Goal: Task Accomplishment & Management: Complete application form

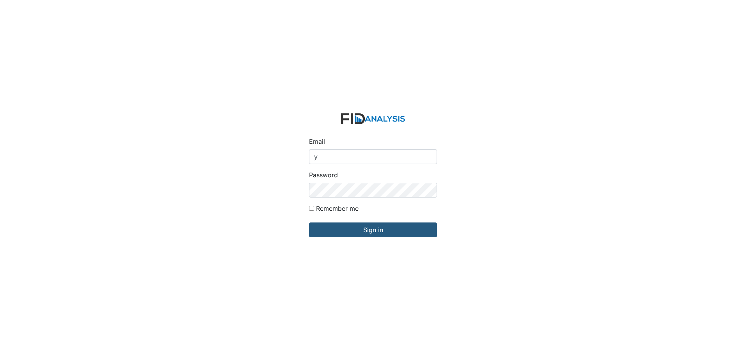
type input "[EMAIL_ADDRESS][DOMAIN_NAME]"
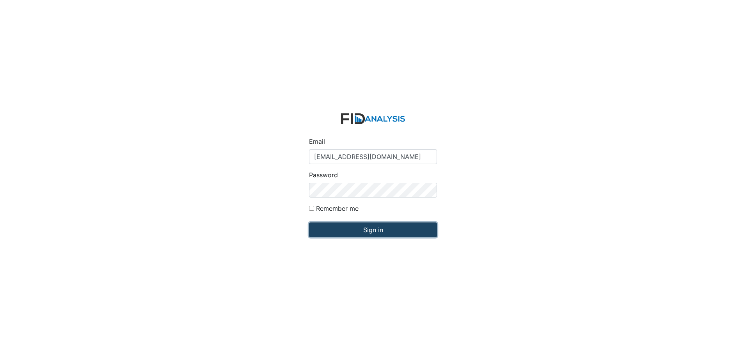
click at [368, 225] on input "Sign in" at bounding box center [373, 230] width 128 height 15
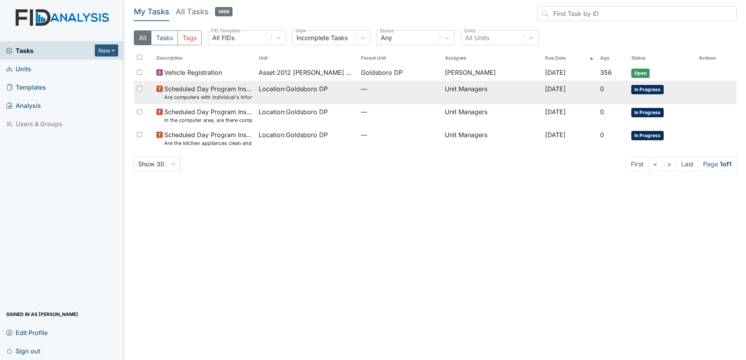
click at [645, 90] on span "In Progress" at bounding box center [647, 89] width 32 height 9
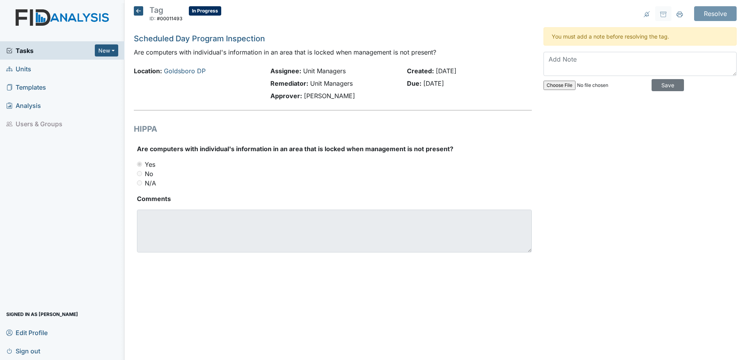
click at [136, 11] on icon at bounding box center [138, 10] width 9 height 9
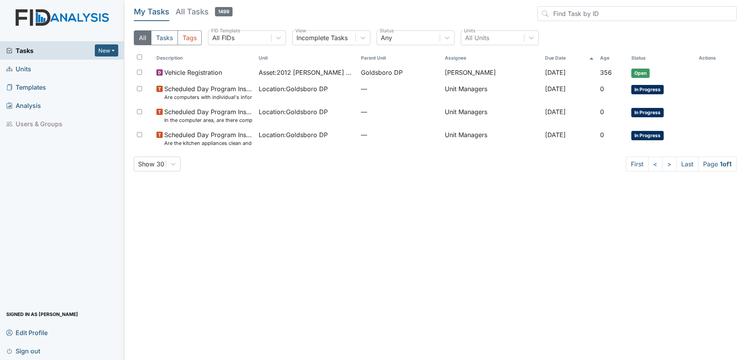
click at [21, 68] on span "Units" at bounding box center [18, 69] width 25 height 12
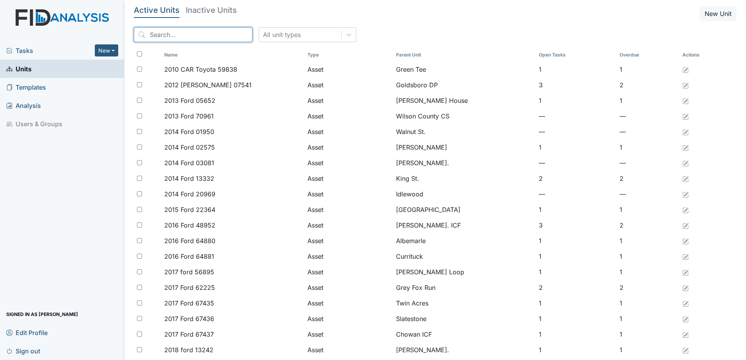
click at [177, 39] on input "search" at bounding box center [193, 34] width 119 height 15
type input "F"
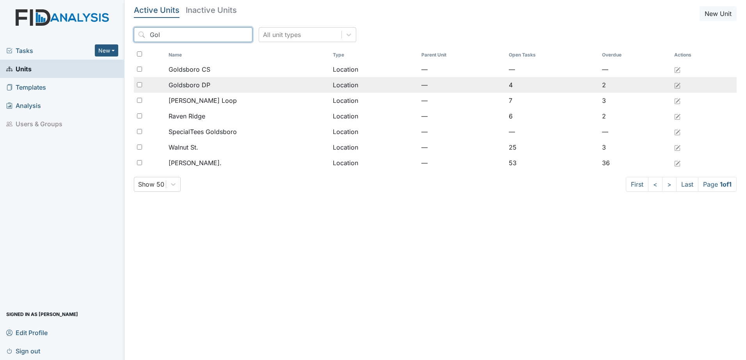
type input "Gol"
click at [139, 83] on input "checkbox" at bounding box center [139, 84] width 5 height 5
checkbox input "true"
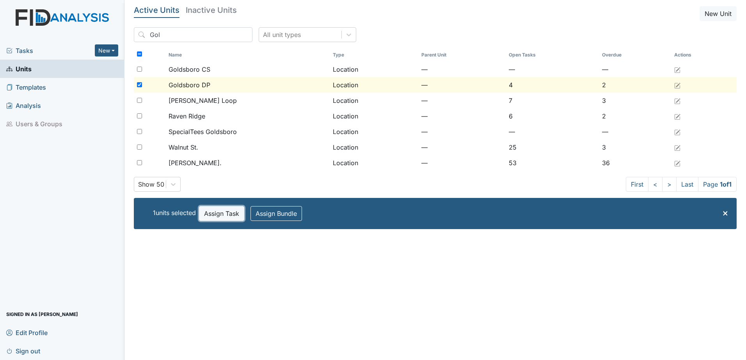
click at [232, 214] on button "Assign Task" at bounding box center [221, 213] width 45 height 15
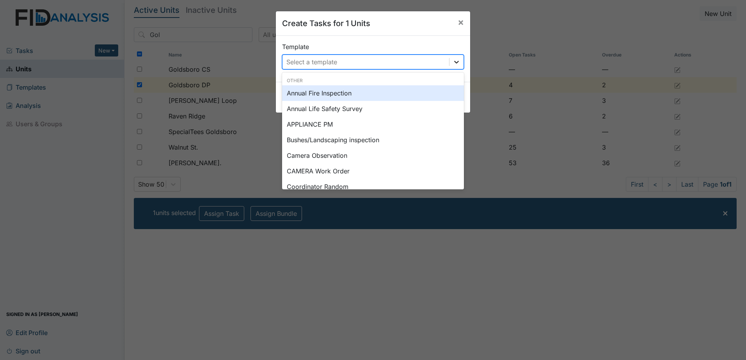
click at [456, 60] on icon at bounding box center [456, 62] width 8 height 8
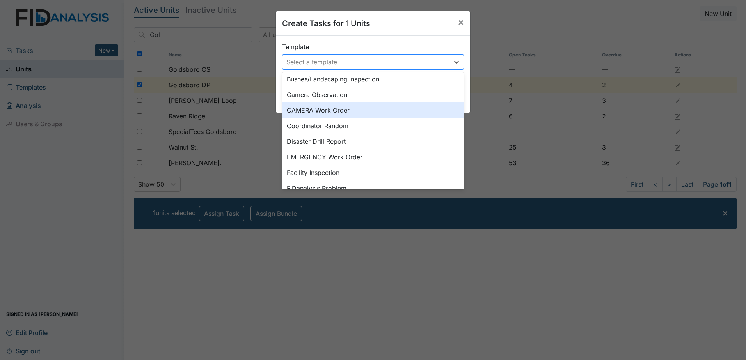
scroll to position [88, 0]
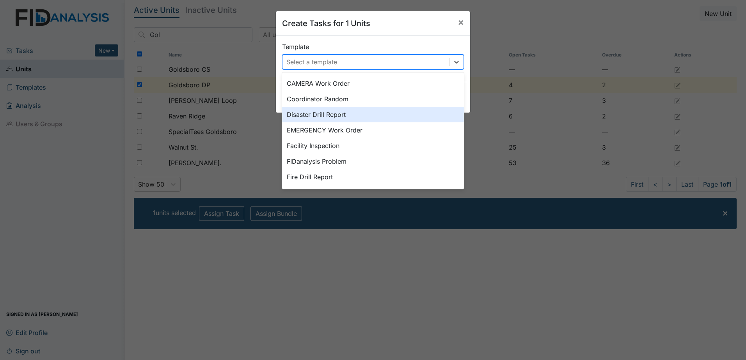
click at [330, 114] on div "Disaster Drill Report" at bounding box center [373, 115] width 182 height 16
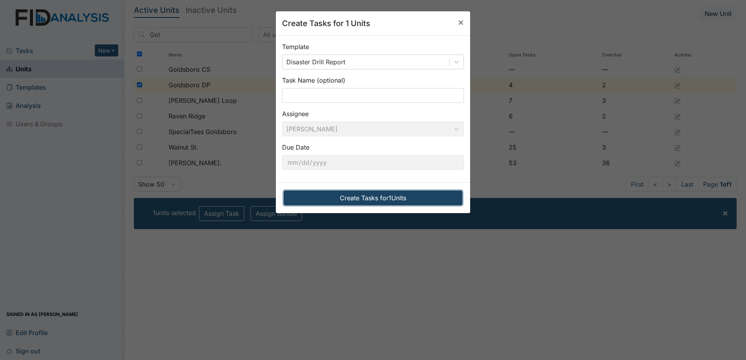
click at [358, 197] on button "Create Tasks for 1 Units" at bounding box center [373, 198] width 179 height 15
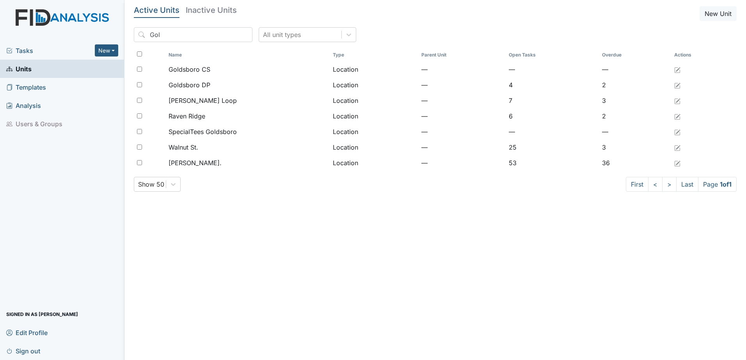
click at [33, 50] on span "Tasks" at bounding box center [50, 50] width 89 height 9
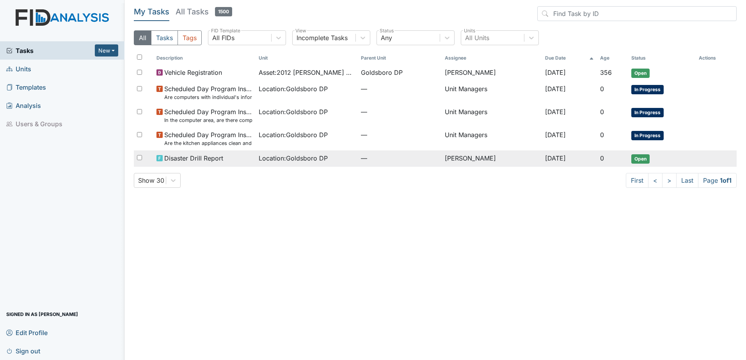
click at [642, 160] on span "Open" at bounding box center [640, 158] width 18 height 9
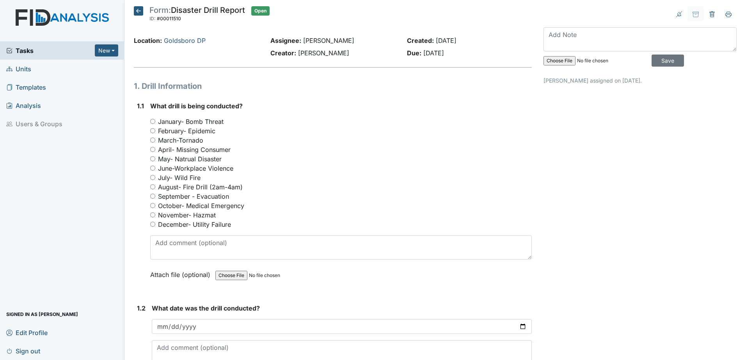
click at [153, 195] on input "September - Evacuation" at bounding box center [152, 196] width 5 height 5
radio input "true"
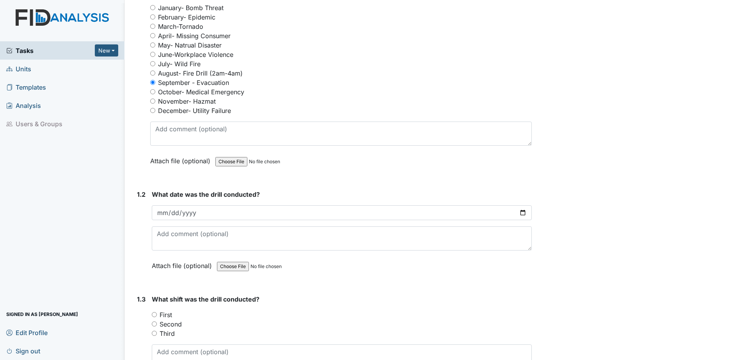
scroll to position [117, 0]
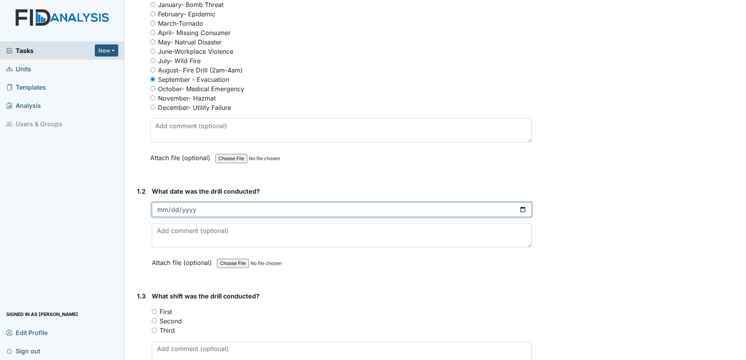
click at [160, 204] on input "date" at bounding box center [342, 209] width 380 height 15
type input "20256-09-08"
click at [161, 211] on input "date" at bounding box center [342, 209] width 380 height 15
type input "2025-09-08"
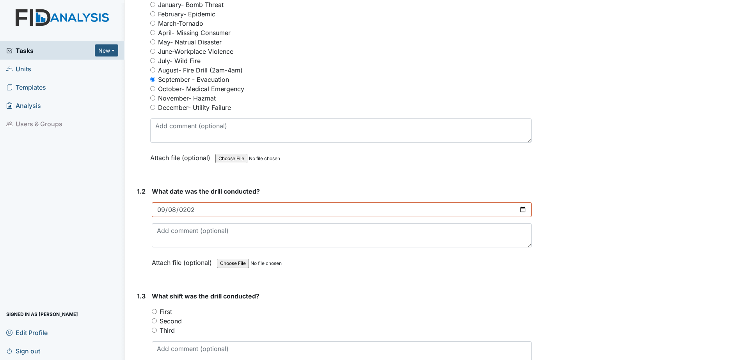
click at [154, 311] on input "First" at bounding box center [154, 311] width 5 height 5
radio input "true"
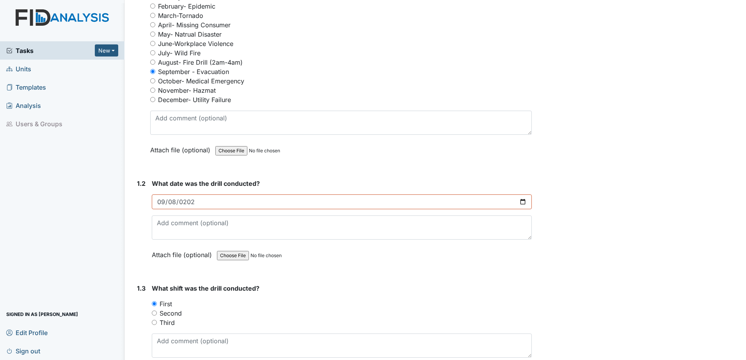
scroll to position [127, 0]
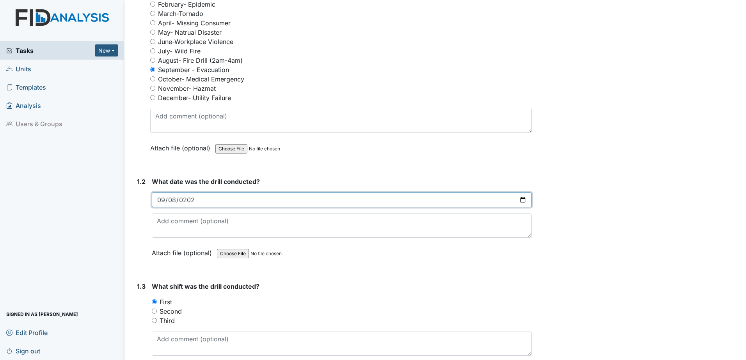
click at [519, 200] on input "2025-09-08" at bounding box center [342, 200] width 380 height 15
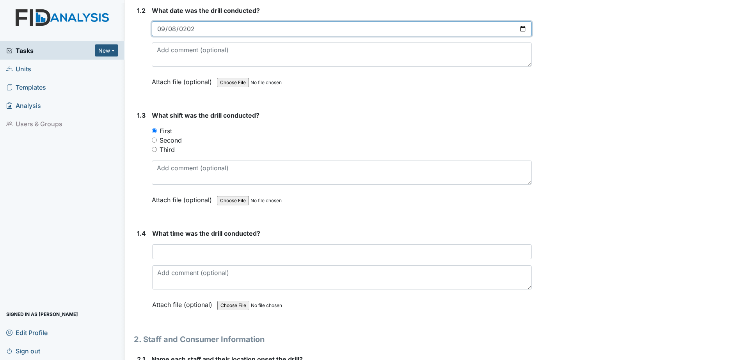
scroll to position [312, 0]
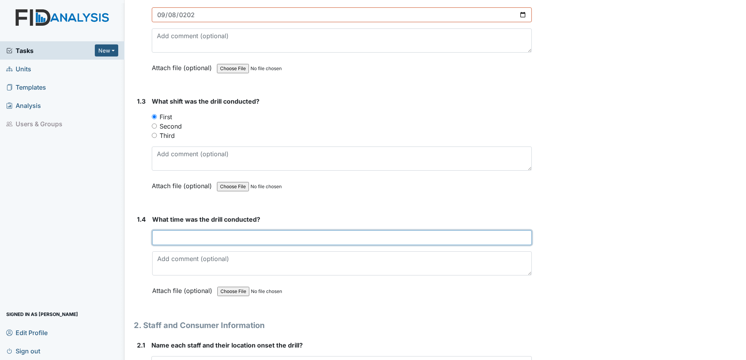
click at [167, 236] on input "text" at bounding box center [341, 237] width 379 height 15
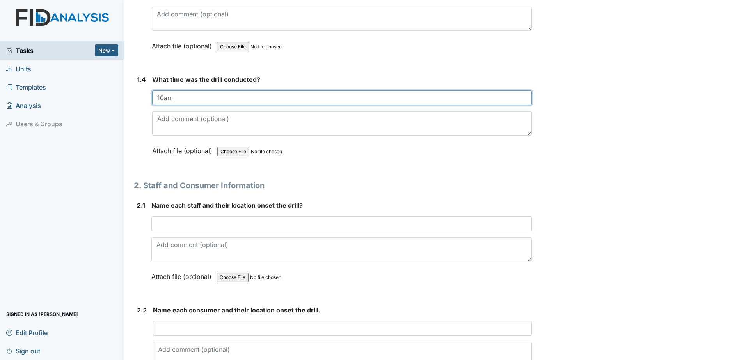
scroll to position [458, 0]
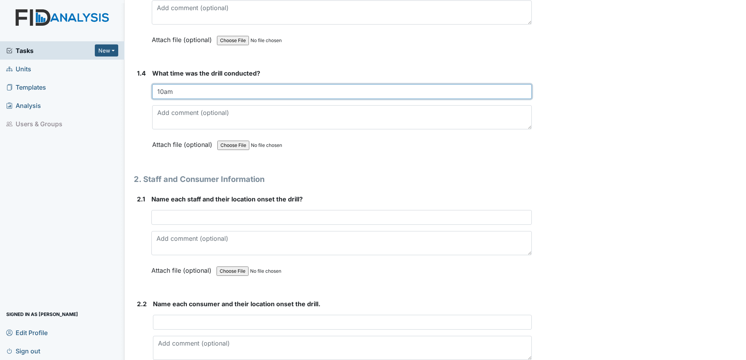
type input "10am"
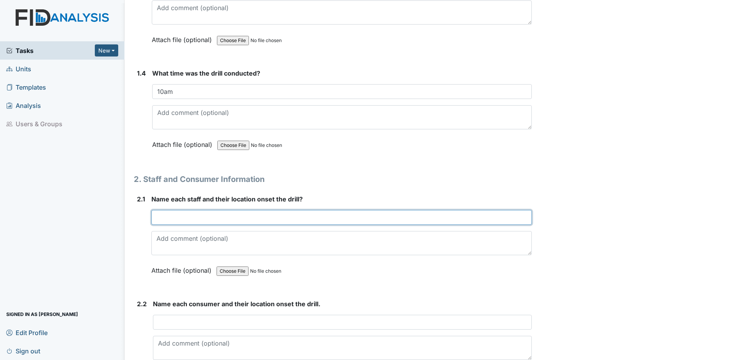
click at [170, 217] on input "text" at bounding box center [341, 217] width 380 height 15
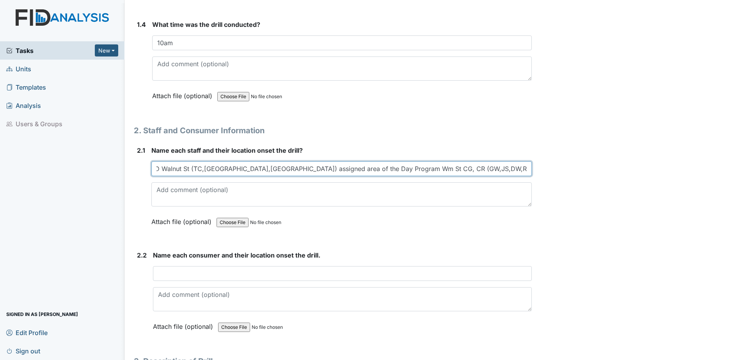
scroll to position [0, 22]
type input "VK,ND Walnut St (TC,RJ,LE) assigned area of the Day Program Wm St CG, CR (GW,JS…"
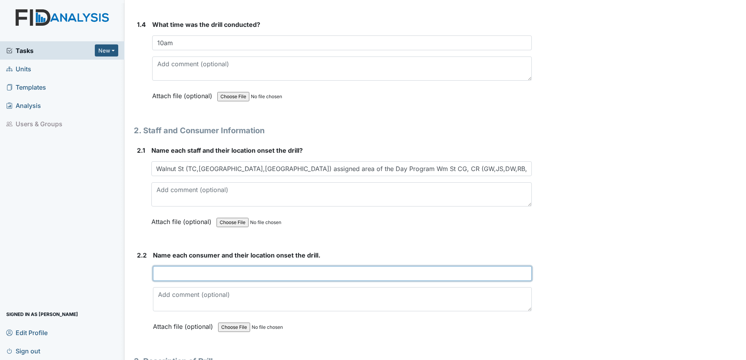
click at [185, 277] on input "text" at bounding box center [342, 273] width 379 height 15
type input "C"
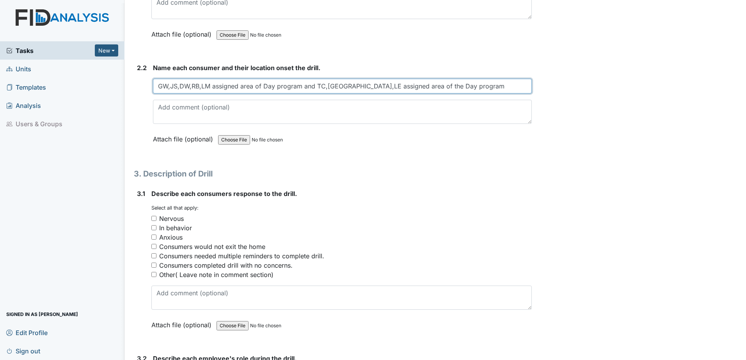
scroll to position [712, 0]
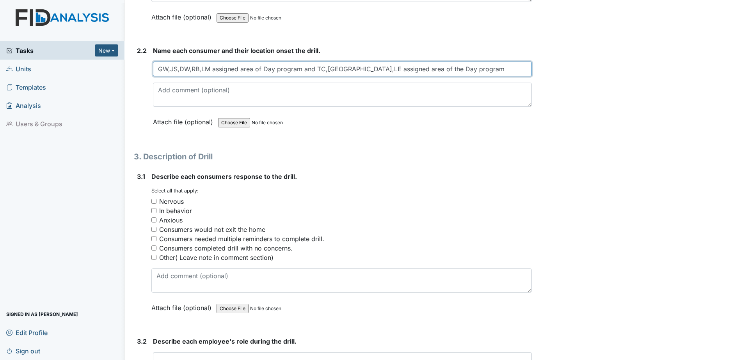
type input "GW,JS,DW,RB,LM assigned area of Day program and TC,RJ,LE assigned area of the D…"
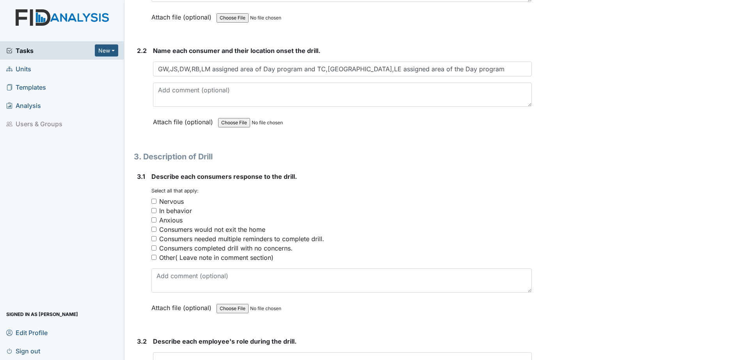
click at [155, 248] on input "Consumers completed drill with no concerns." at bounding box center [153, 248] width 5 height 5
checkbox input "true"
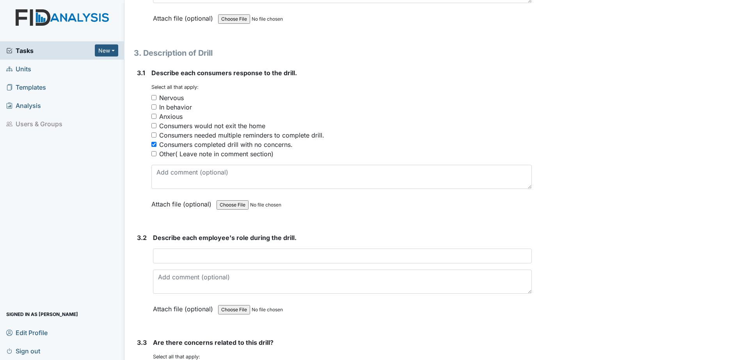
scroll to position [819, 0]
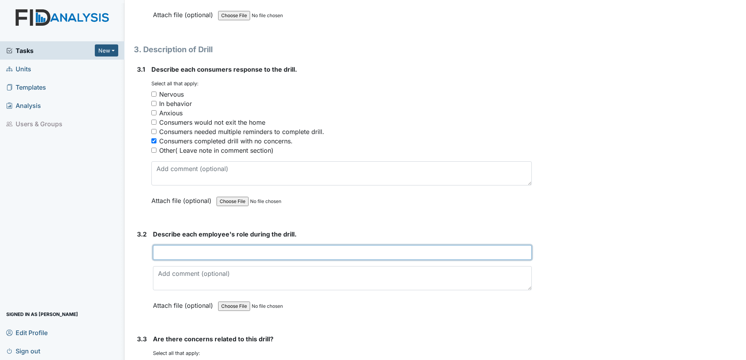
click at [171, 252] on input "text" at bounding box center [342, 252] width 379 height 15
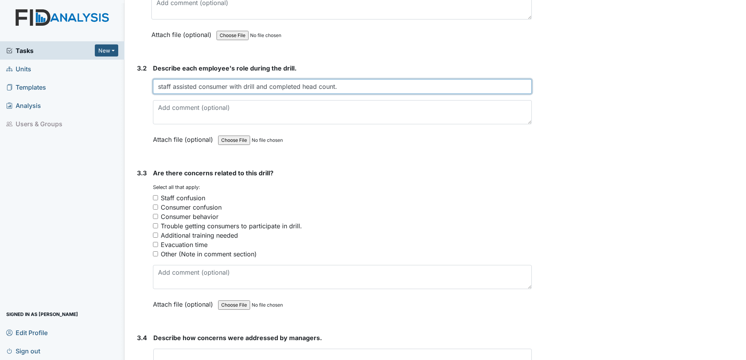
scroll to position [994, 0]
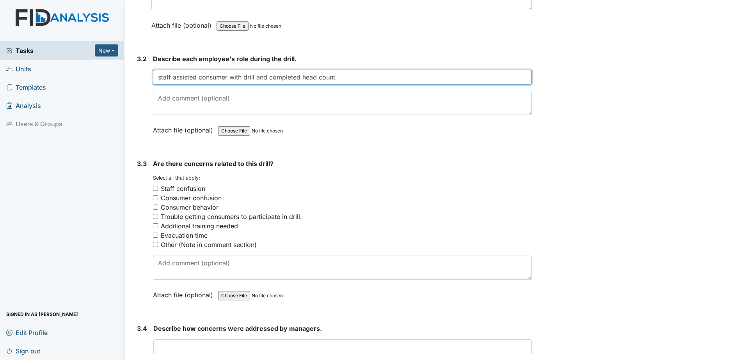
type input "staff assisted consumer with drill and completed head count."
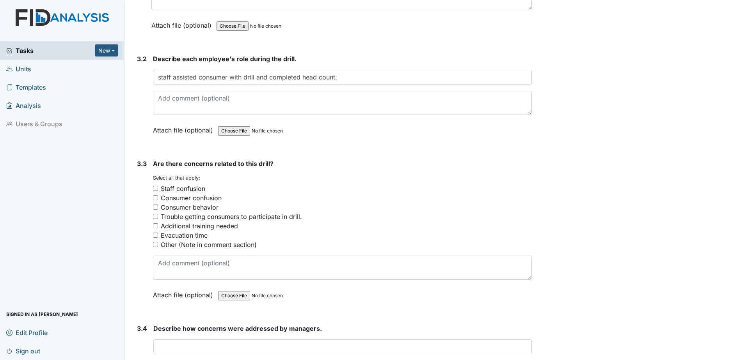
click at [152, 246] on div "3.3 Are there concerns related to this drill? You must select one or more of th…" at bounding box center [333, 235] width 398 height 152
click at [155, 243] on input "Other (Note in comment section)" at bounding box center [155, 244] width 5 height 5
checkbox input "true"
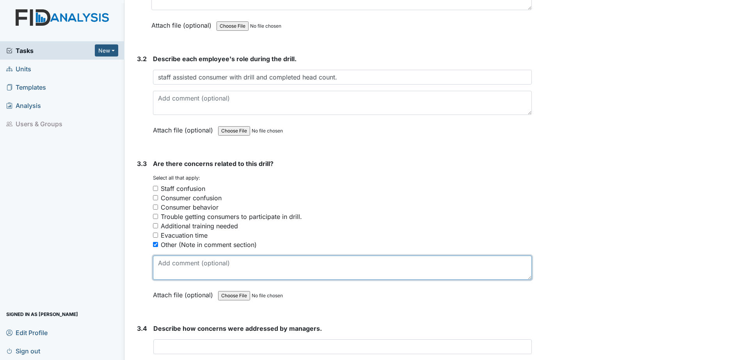
click at [175, 264] on textarea at bounding box center [342, 268] width 379 height 24
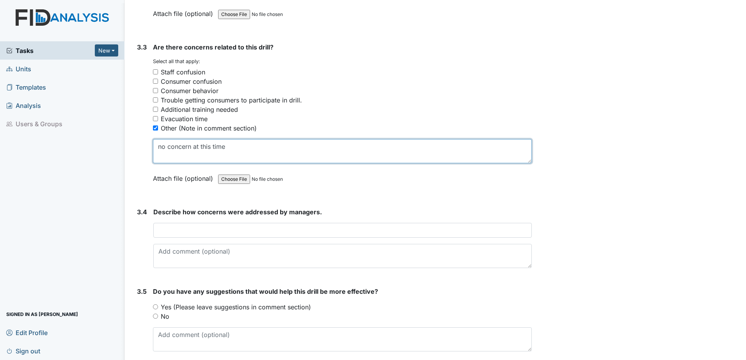
scroll to position [1141, 0]
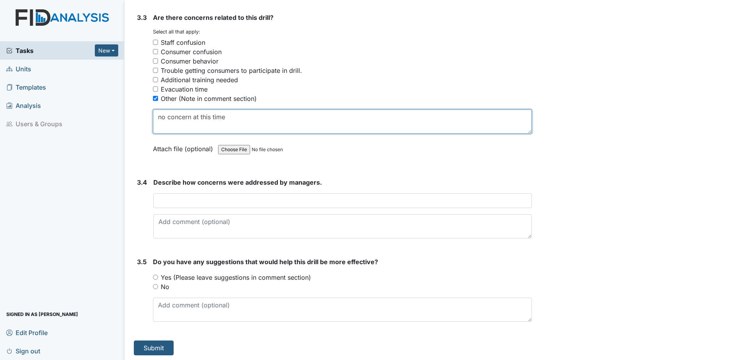
type textarea "no concern at this time"
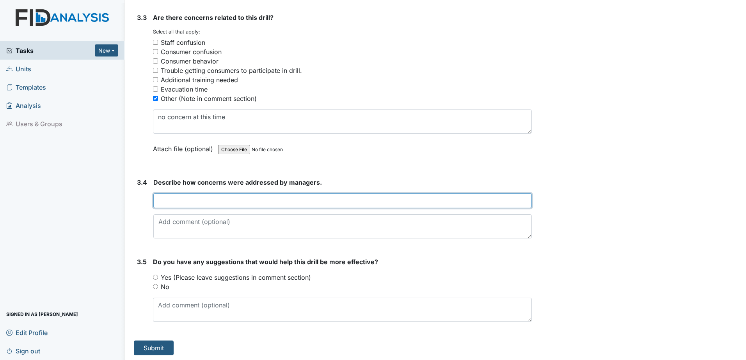
click at [167, 204] on input "text" at bounding box center [342, 200] width 378 height 15
type input "no concerns to report"
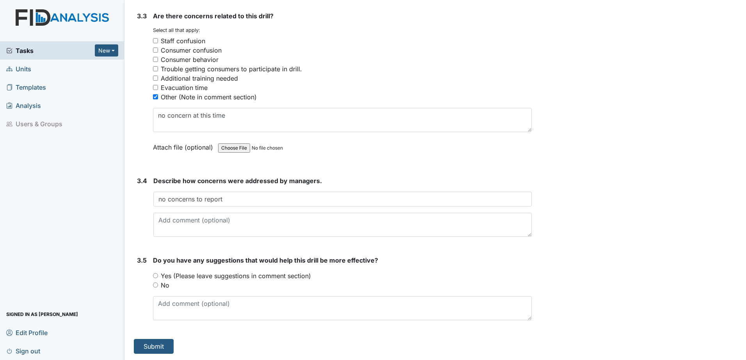
drag, startPoint x: 154, startPoint y: 285, endPoint x: 132, endPoint y: 317, distance: 39.2
click at [154, 286] on input "No" at bounding box center [155, 285] width 5 height 5
radio input "true"
click at [146, 348] on button "Submit" at bounding box center [154, 346] width 40 height 15
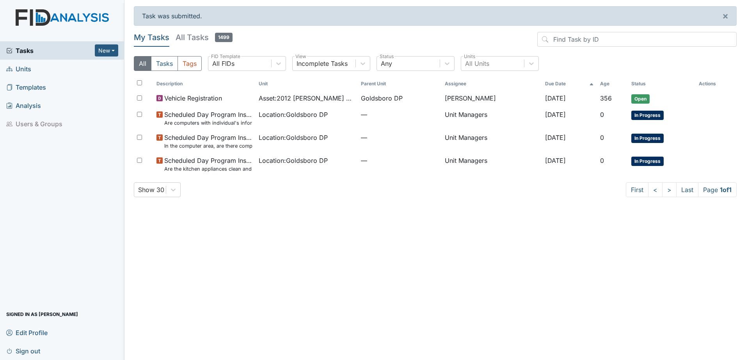
click at [25, 353] on span "Sign out" at bounding box center [23, 351] width 34 height 12
